Goal: Transaction & Acquisition: Obtain resource

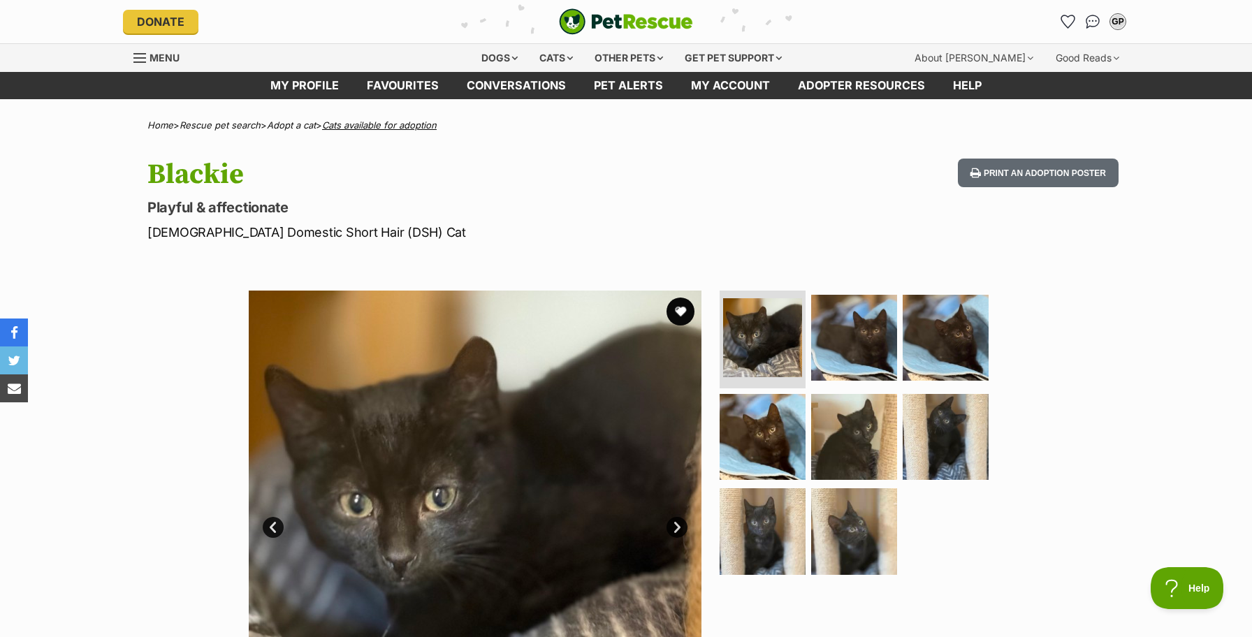
click at [372, 126] on link "Cats available for adoption" at bounding box center [379, 124] width 115 height 11
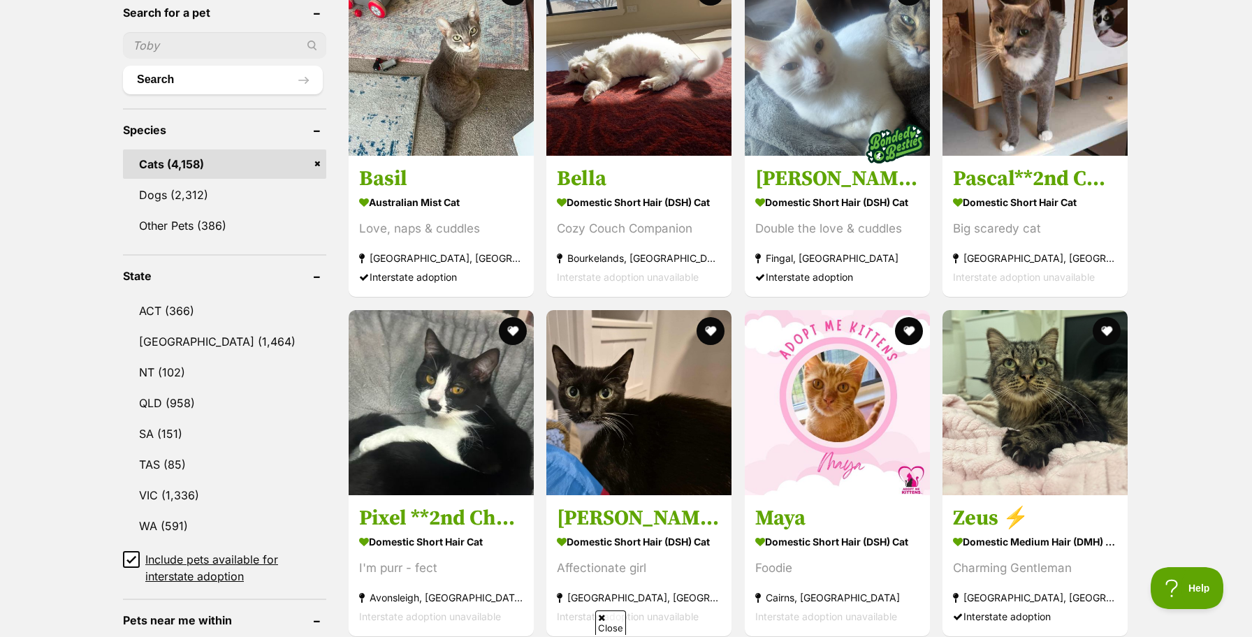
scroll to position [508, 0]
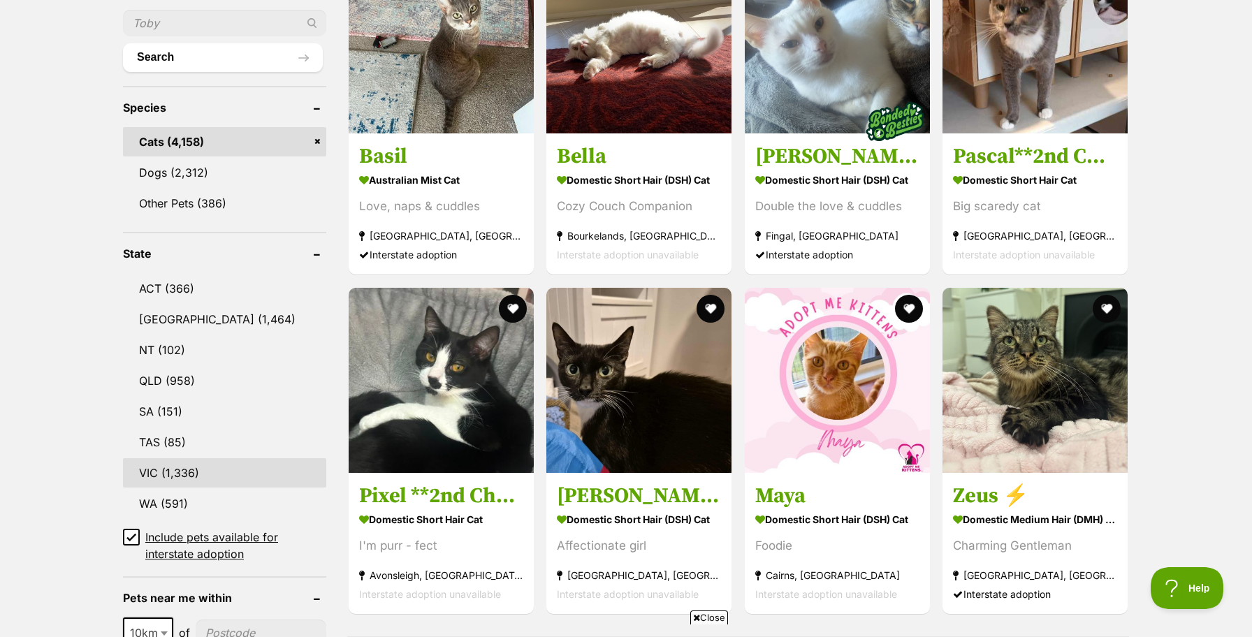
click at [162, 470] on link "VIC (1,336)" at bounding box center [224, 472] width 203 height 29
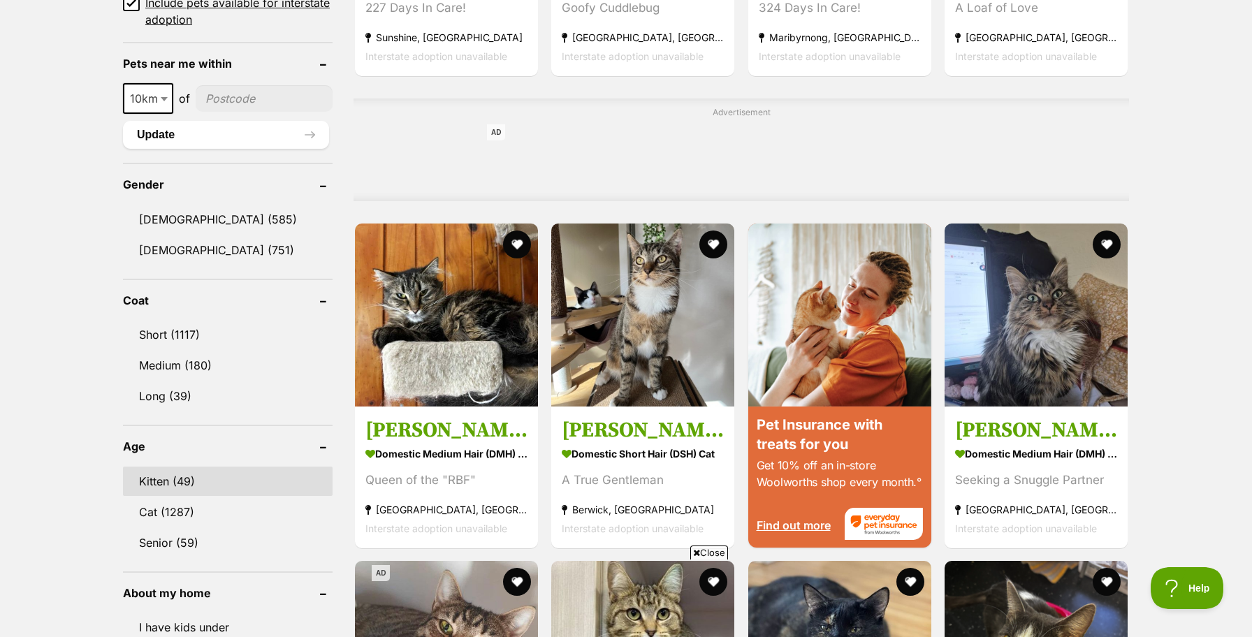
click at [175, 474] on link "Kitten (49)" at bounding box center [228, 481] width 210 height 29
click at [154, 476] on link "Kitten (49)" at bounding box center [228, 481] width 210 height 29
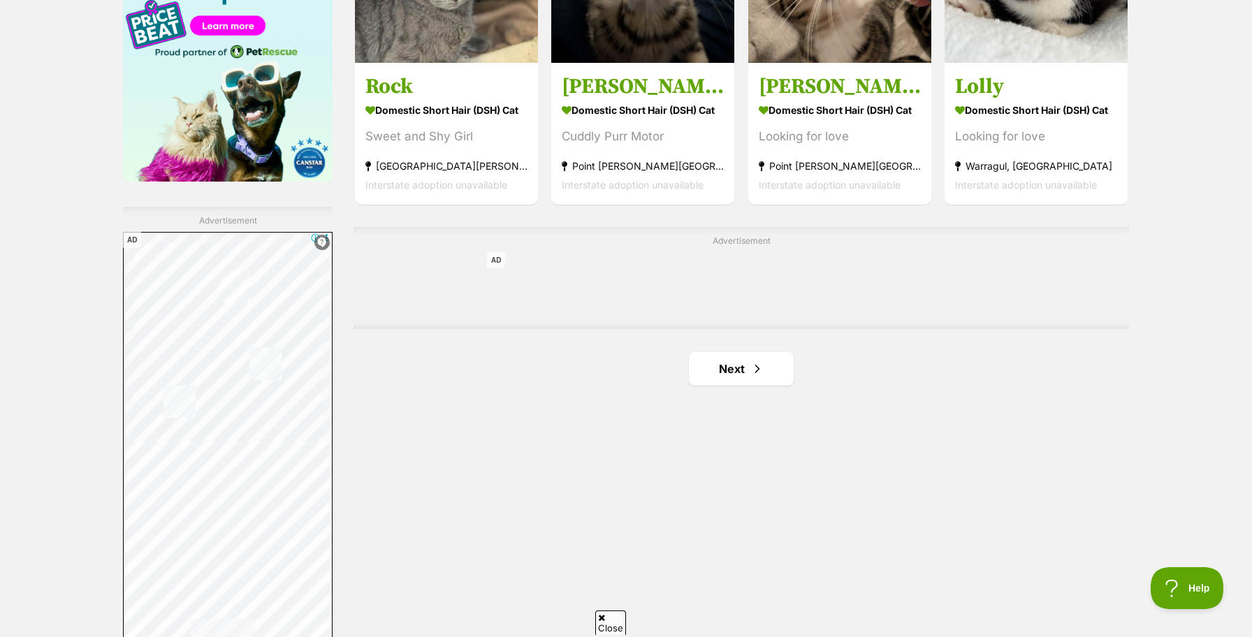
scroll to position [2257, 0]
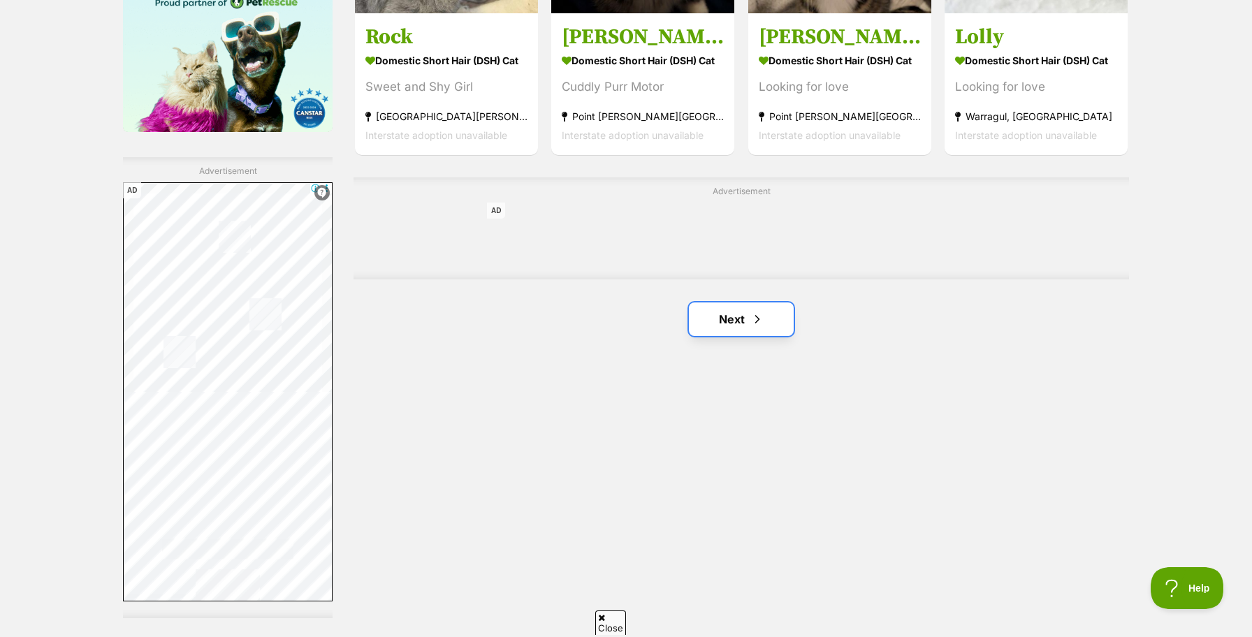
click at [740, 336] on link "Next" at bounding box center [741, 319] width 105 height 34
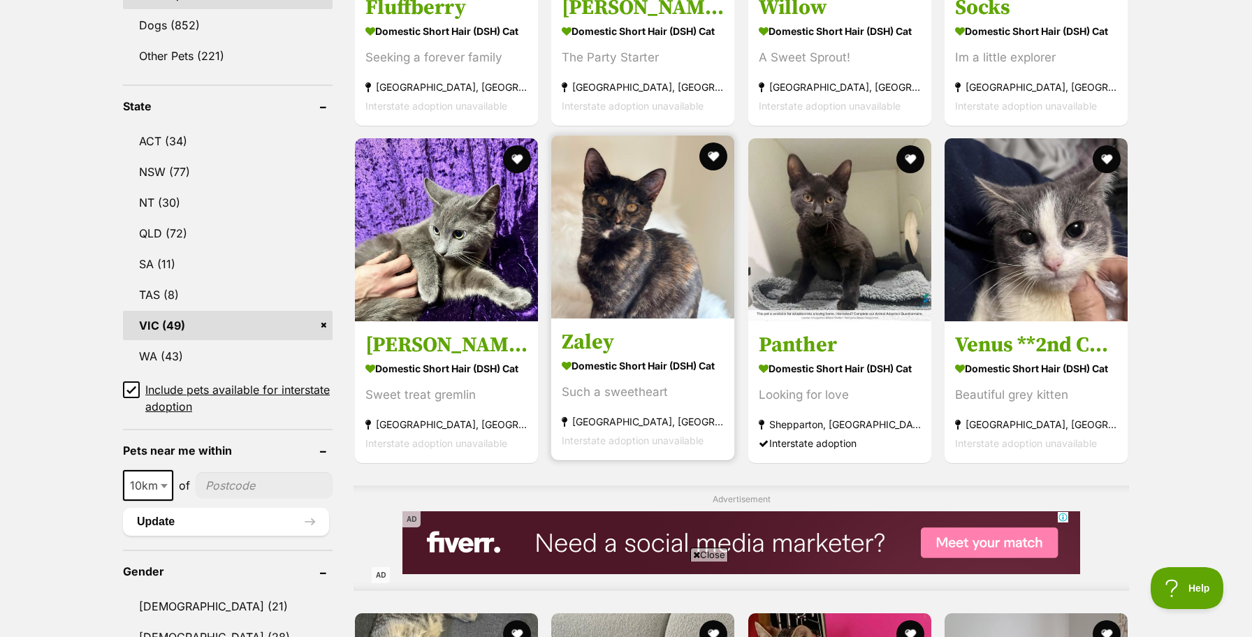
click at [602, 350] on h3 "Zaley" at bounding box center [643, 342] width 162 height 27
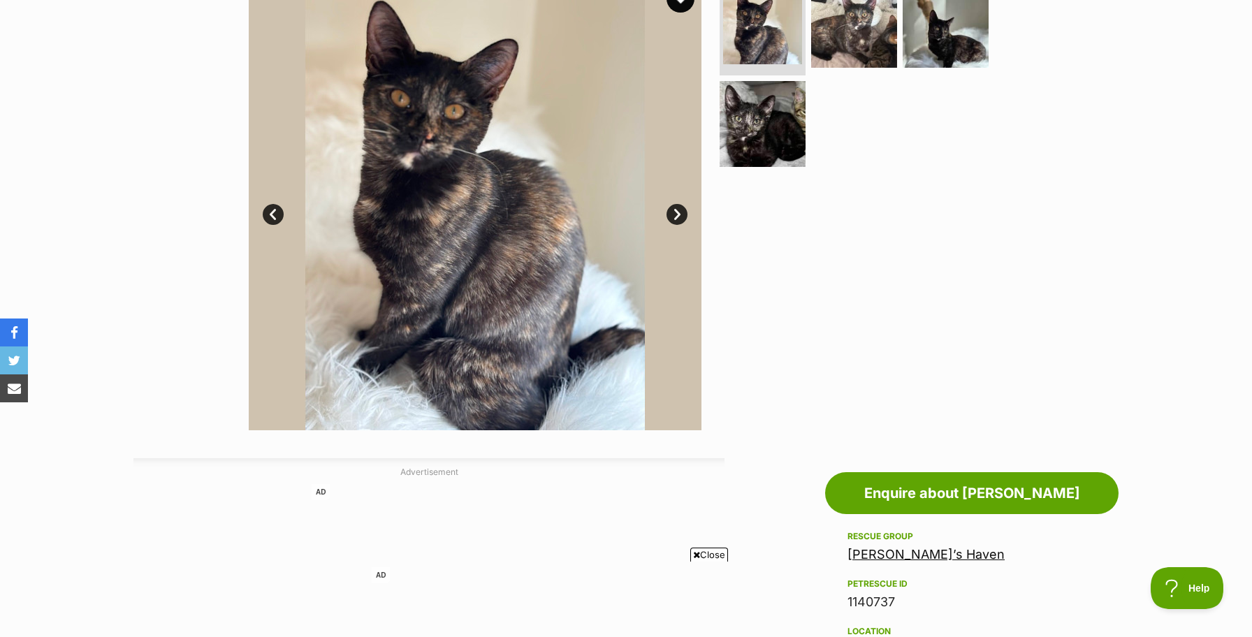
scroll to position [304, 0]
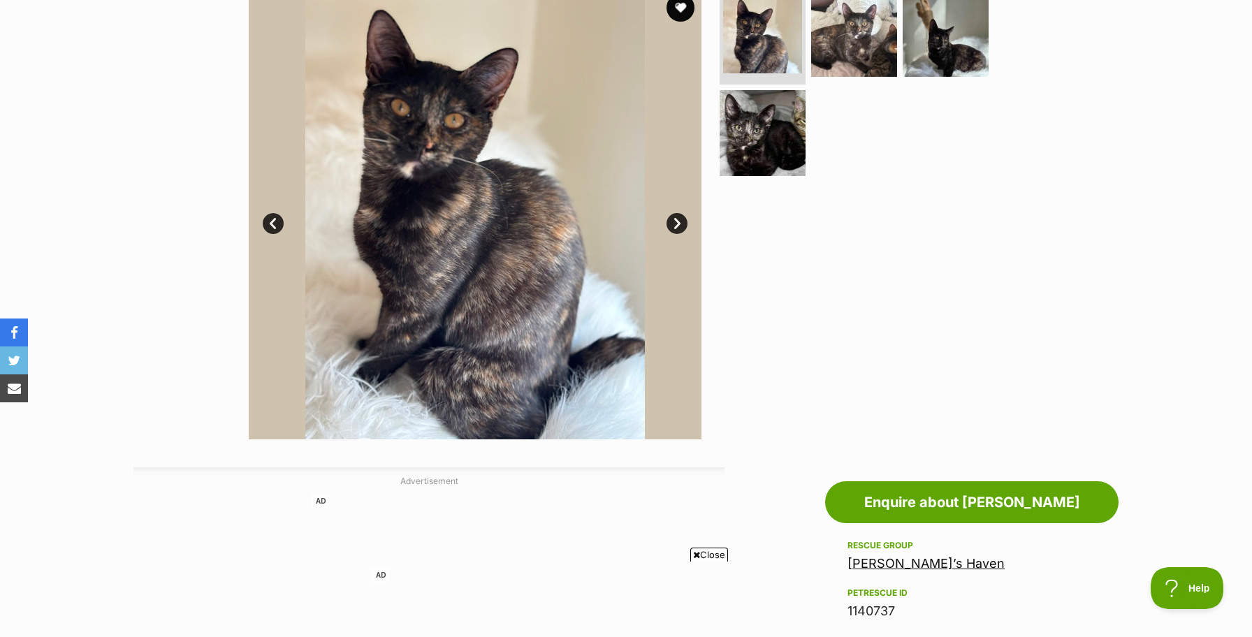
click at [680, 229] on link "Next" at bounding box center [676, 223] width 21 height 21
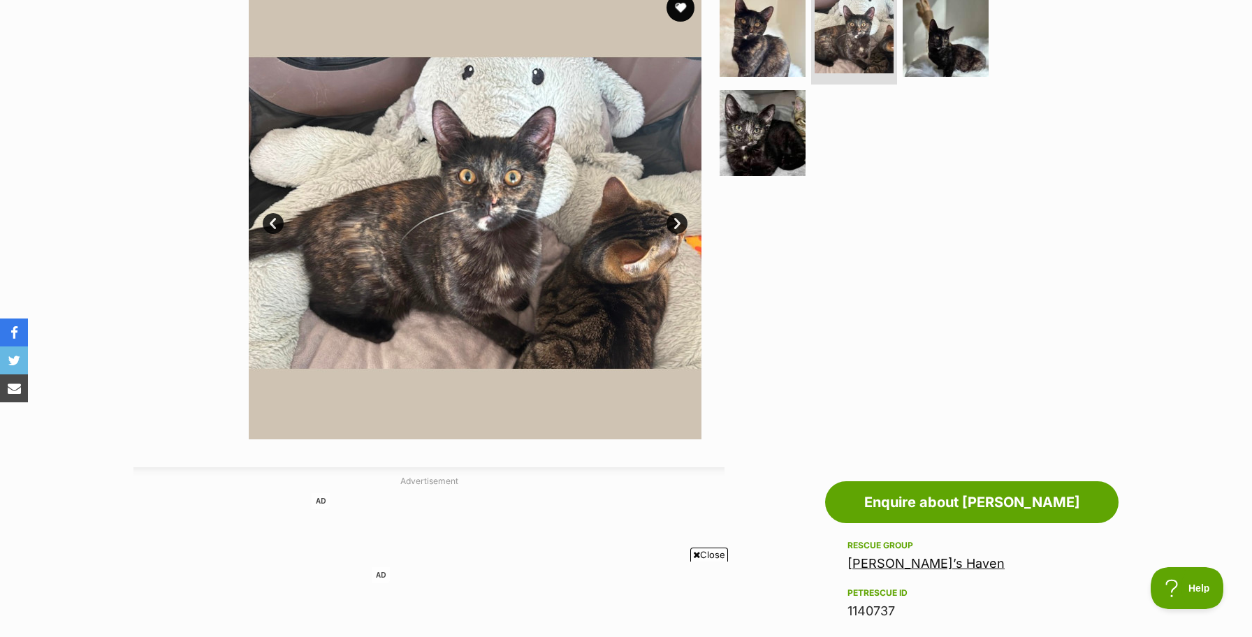
click at [680, 229] on link "Next" at bounding box center [676, 223] width 21 height 21
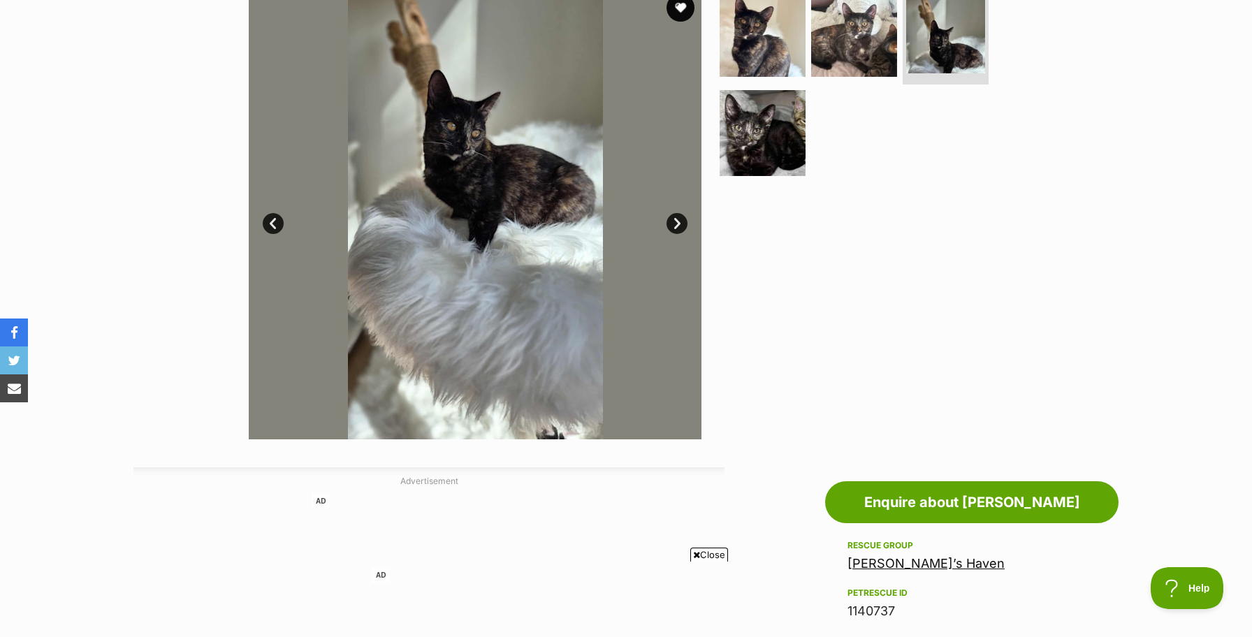
click at [680, 229] on link "Next" at bounding box center [676, 223] width 21 height 21
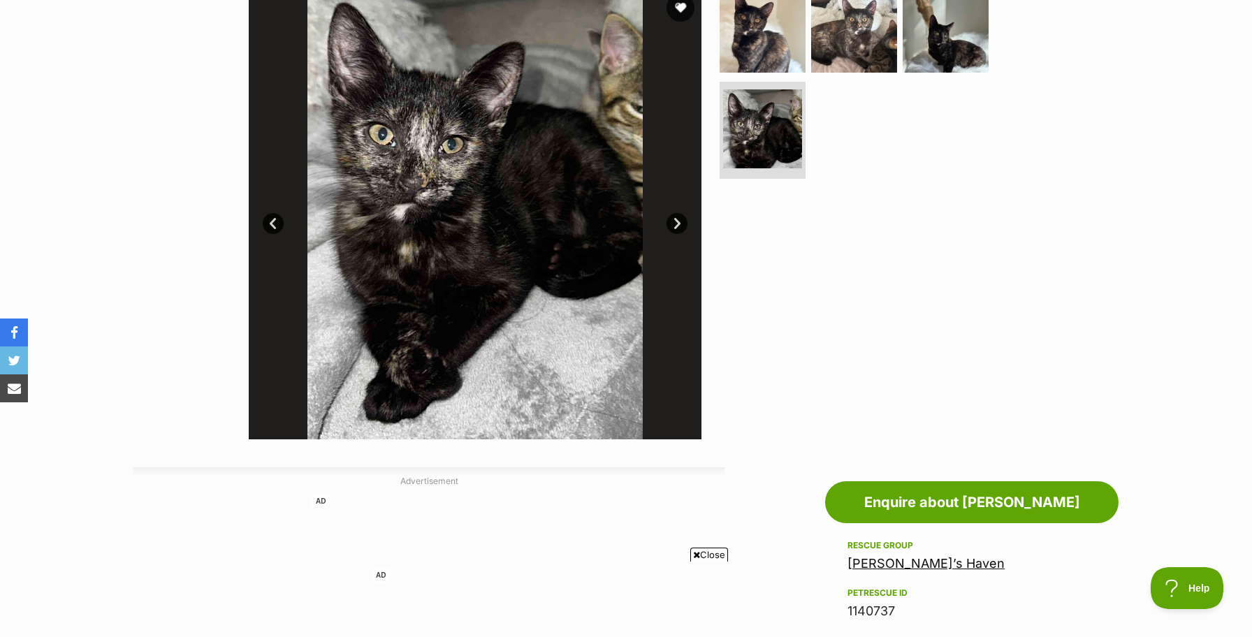
click at [680, 229] on link "Next" at bounding box center [676, 223] width 21 height 21
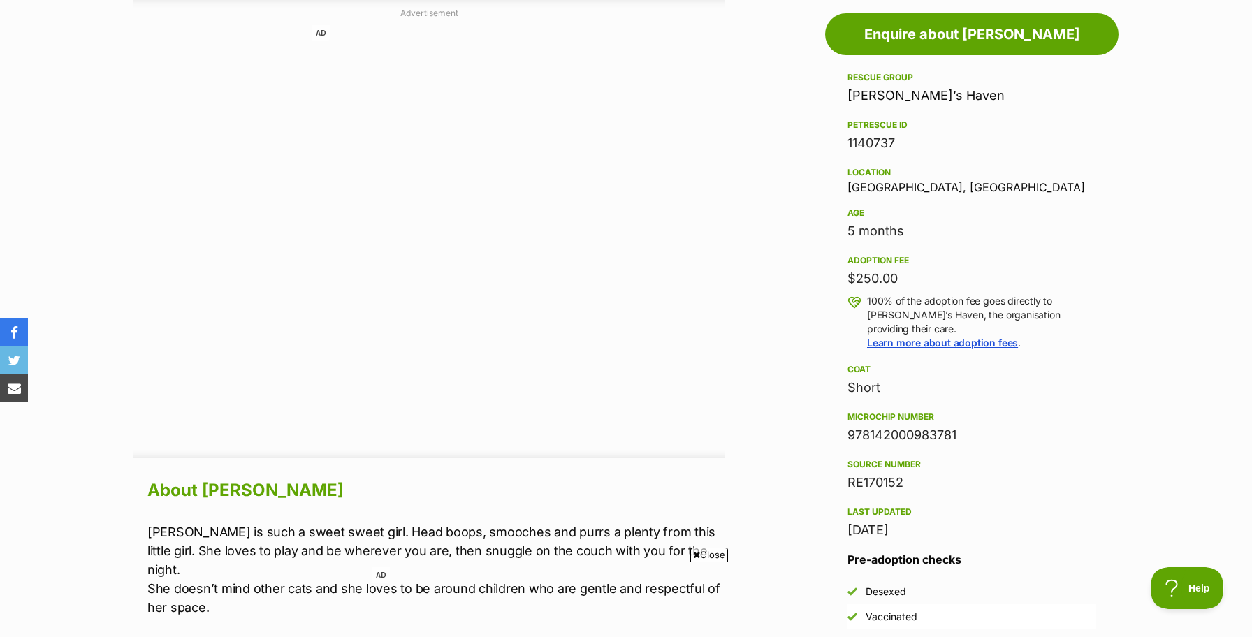
scroll to position [768, 0]
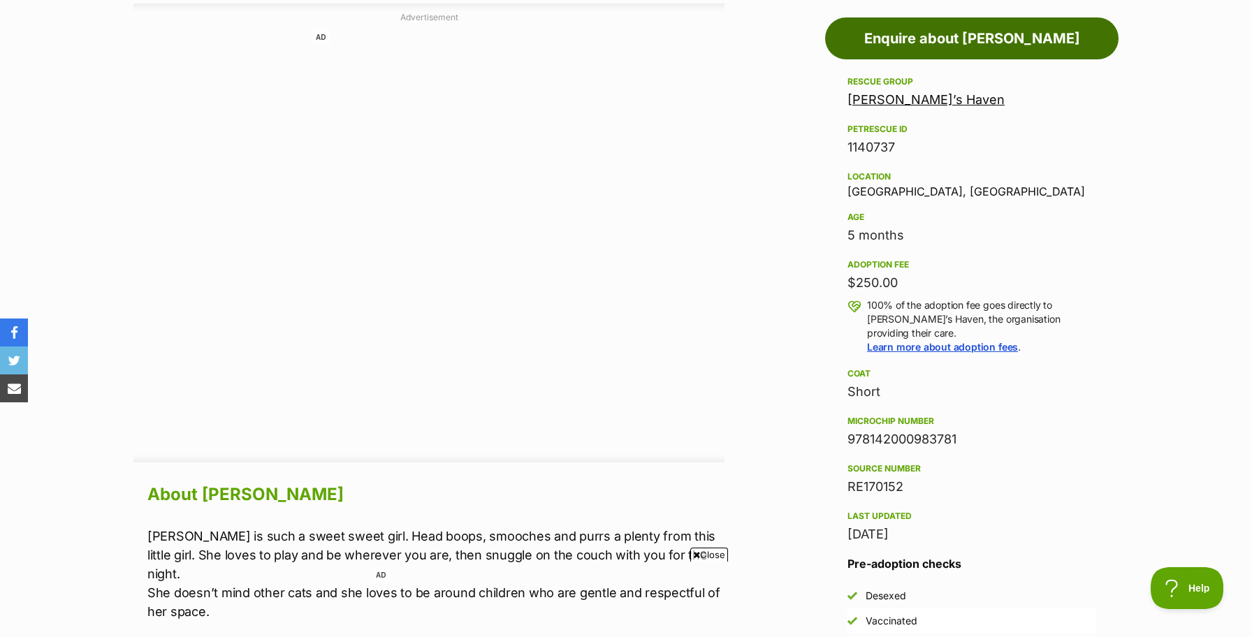
click at [1015, 49] on link "Enquire about Zaley" at bounding box center [971, 38] width 293 height 42
